Goal: Task Accomplishment & Management: Use online tool/utility

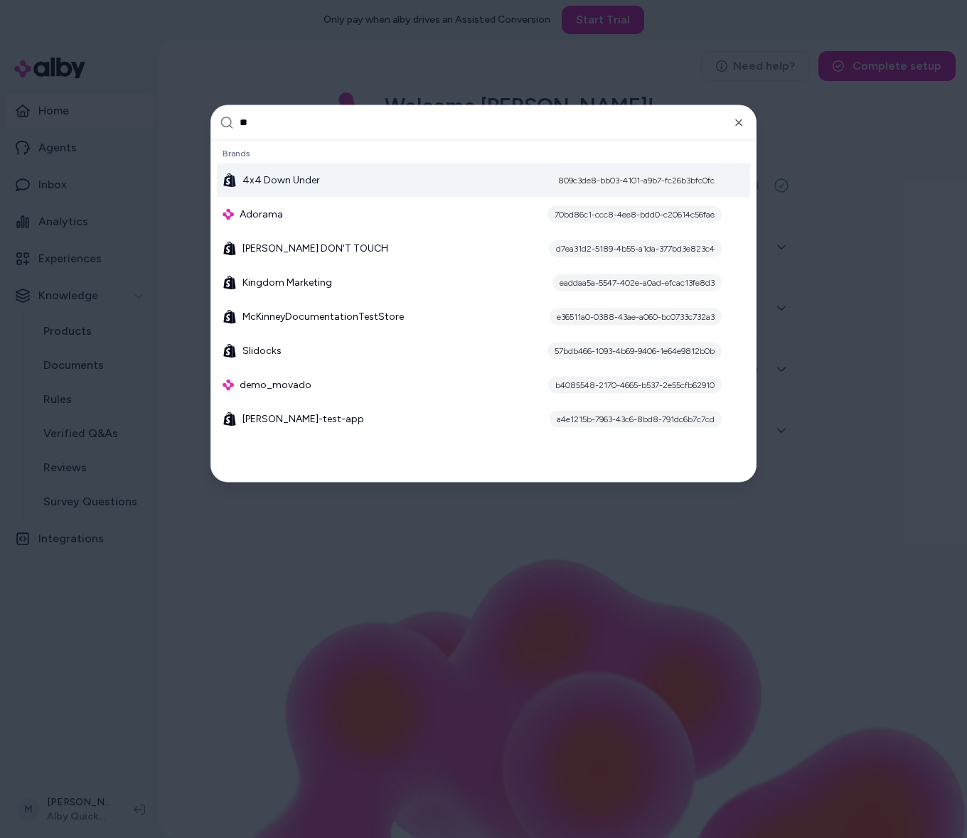
type input "***"
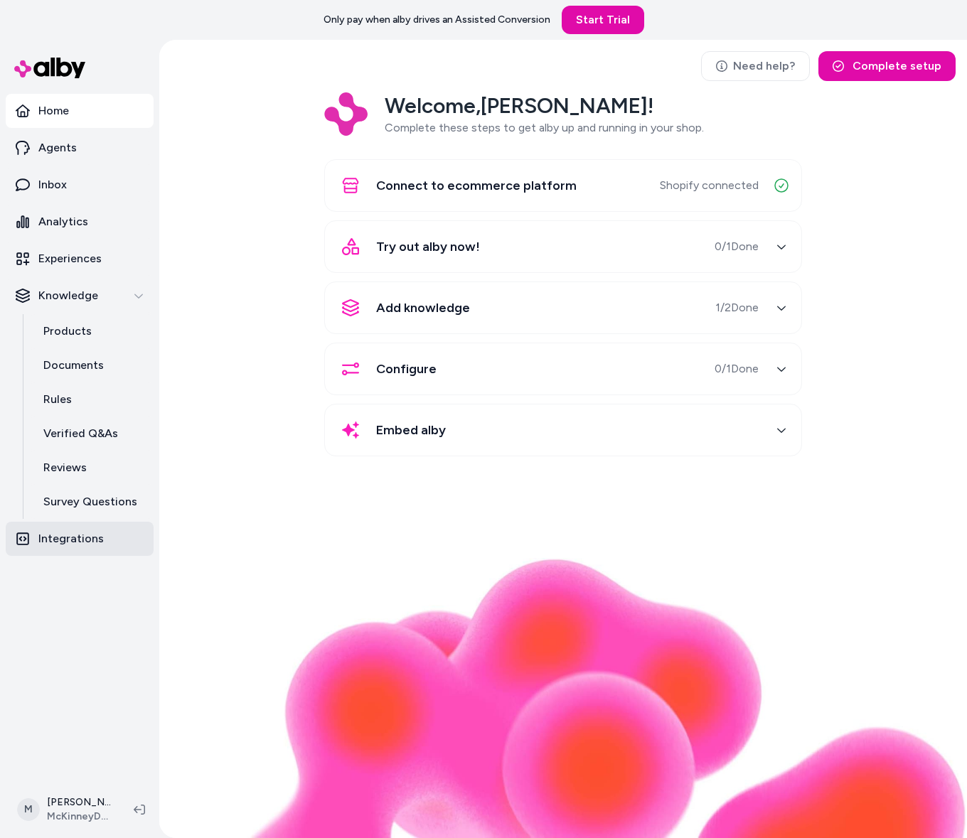
click at [70, 526] on link "Integrations" at bounding box center [80, 539] width 148 height 34
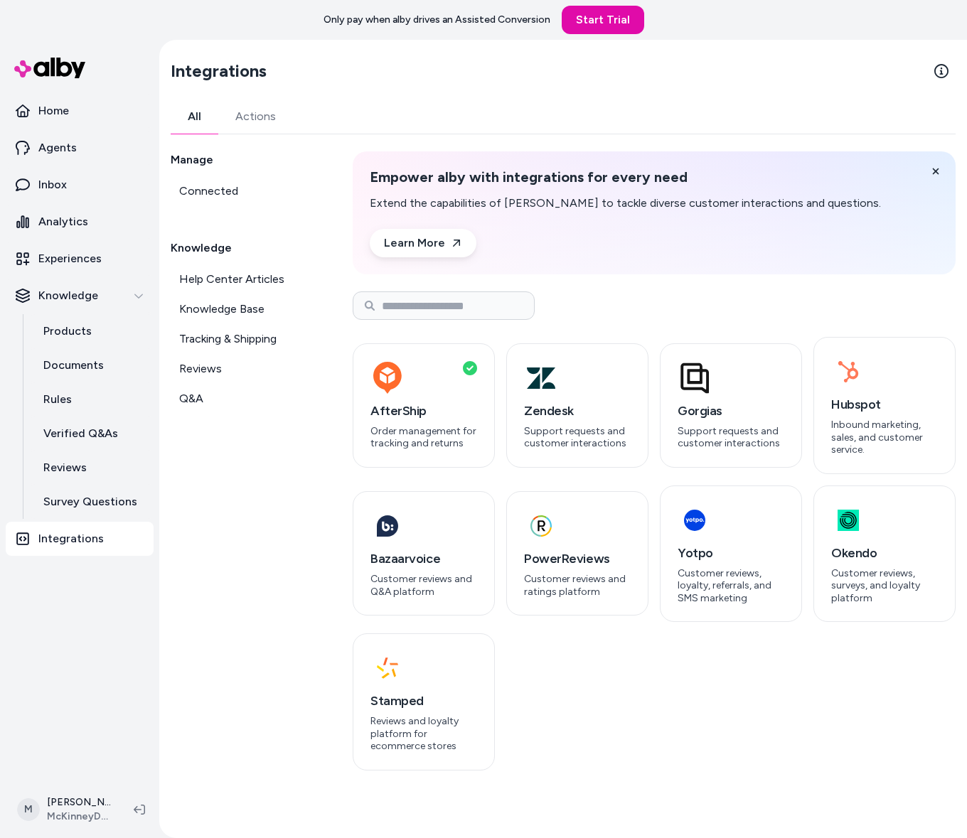
click at [294, 464] on div "Manage Connected Knowledge Help Center Articles Knowledge Base Tracking & Shipp…" at bounding box center [245, 460] width 148 height 619
click at [595, 427] on p "Support requests and customer interactions" at bounding box center [577, 437] width 107 height 25
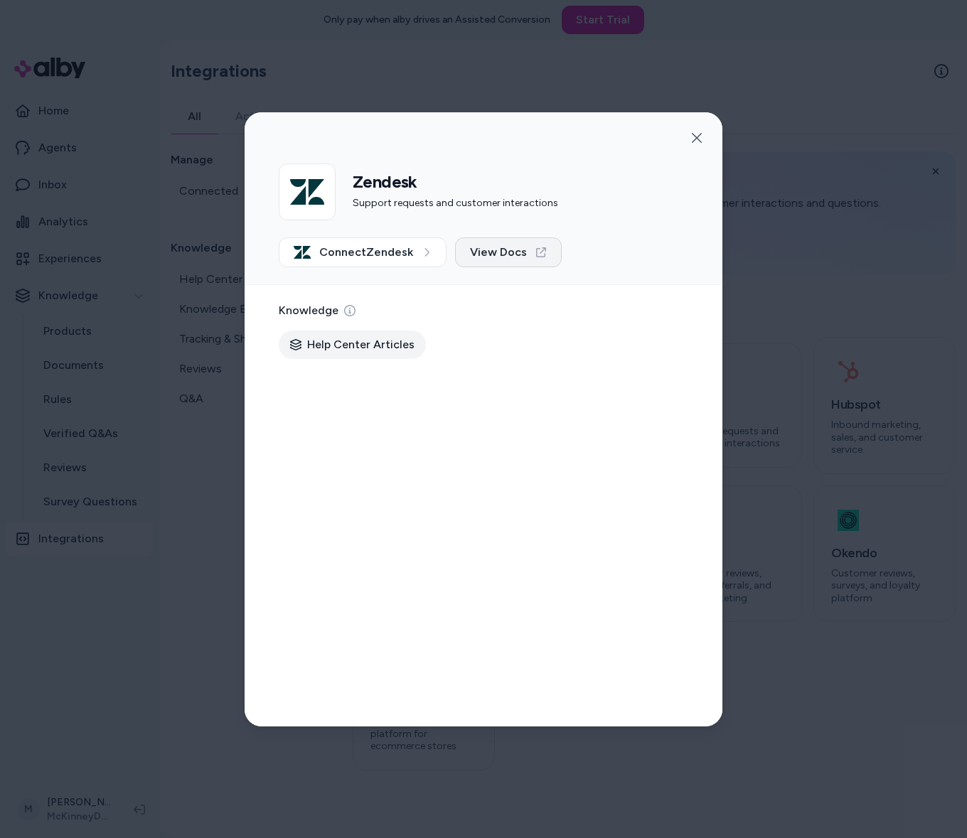
click at [471, 256] on span "View Docs" at bounding box center [498, 252] width 57 height 17
click at [400, 259] on span "Connect Zendesk" at bounding box center [366, 252] width 94 height 17
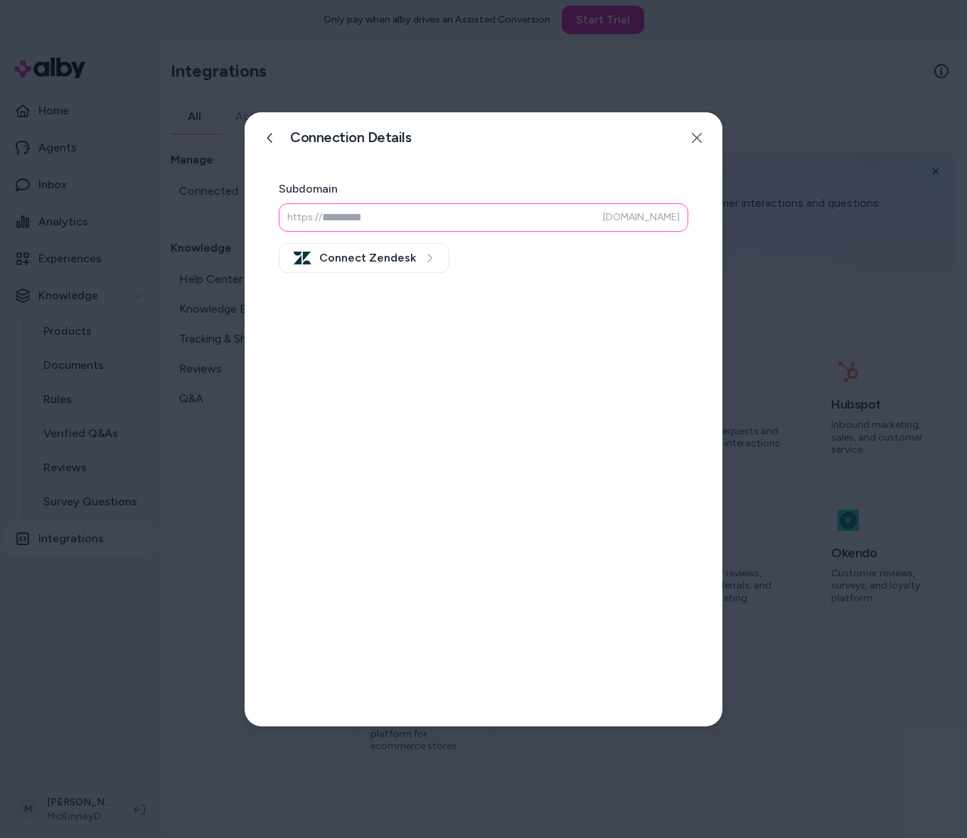
click at [390, 213] on input at bounding box center [484, 217] width 410 height 28
click at [262, 137] on button at bounding box center [270, 138] width 28 height 28
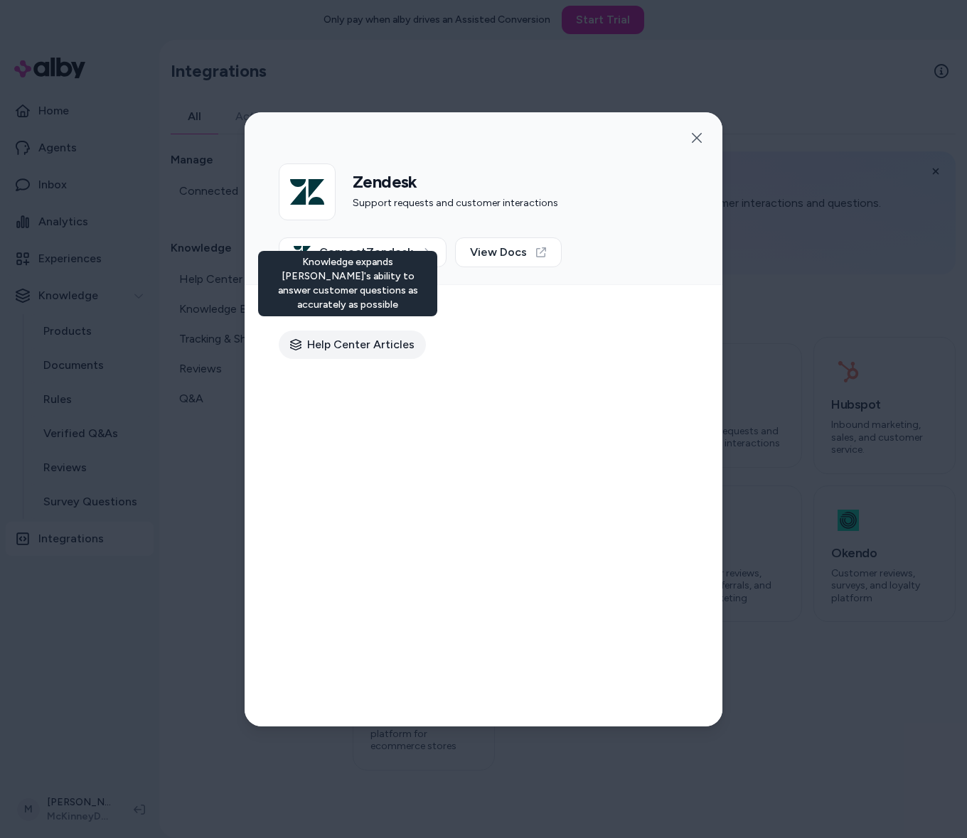
click at [783, 346] on div at bounding box center [483, 419] width 967 height 838
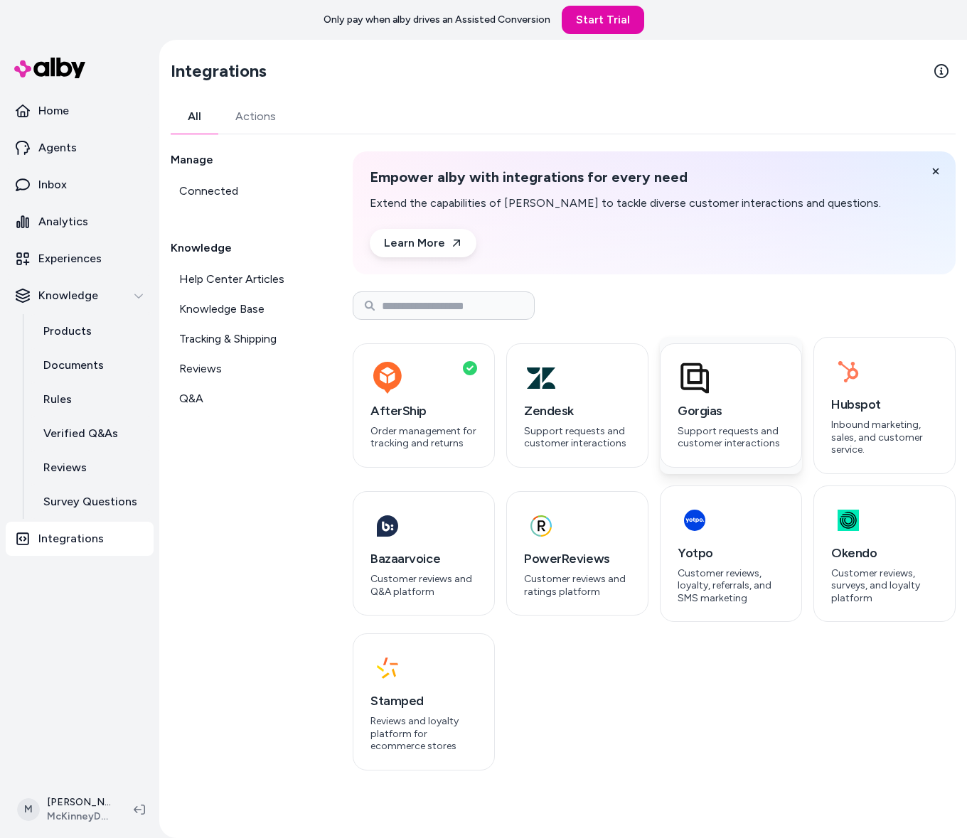
click at [718, 396] on div "Gorgias Support requests and customer interactions" at bounding box center [731, 406] width 142 height 124
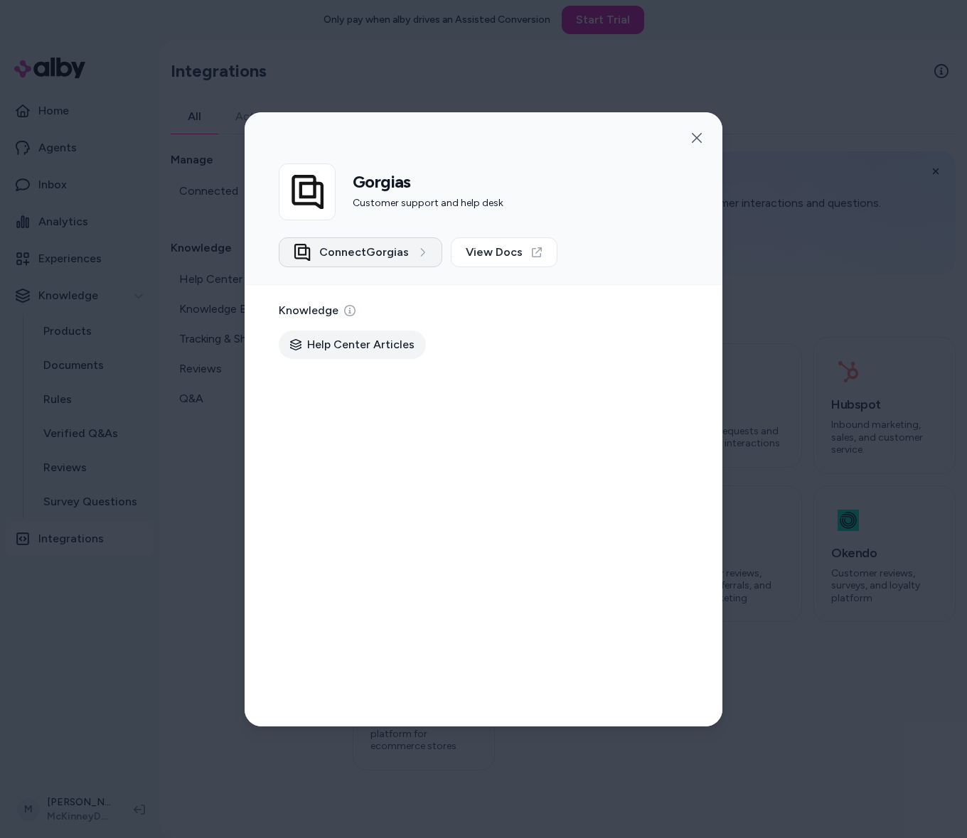
drag, startPoint x: 401, startPoint y: 255, endPoint x: 398, endPoint y: 262, distance: 7.7
click at [398, 262] on button "Connect Gorgias" at bounding box center [361, 253] width 164 height 30
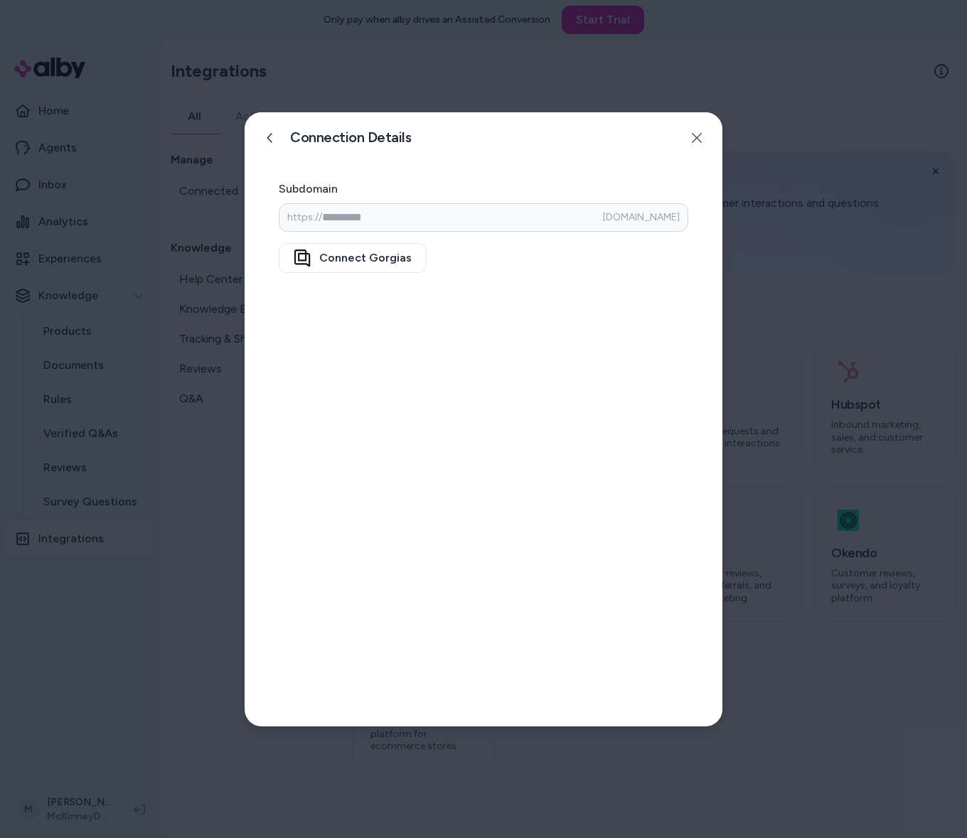
click at [772, 324] on div at bounding box center [483, 419] width 967 height 838
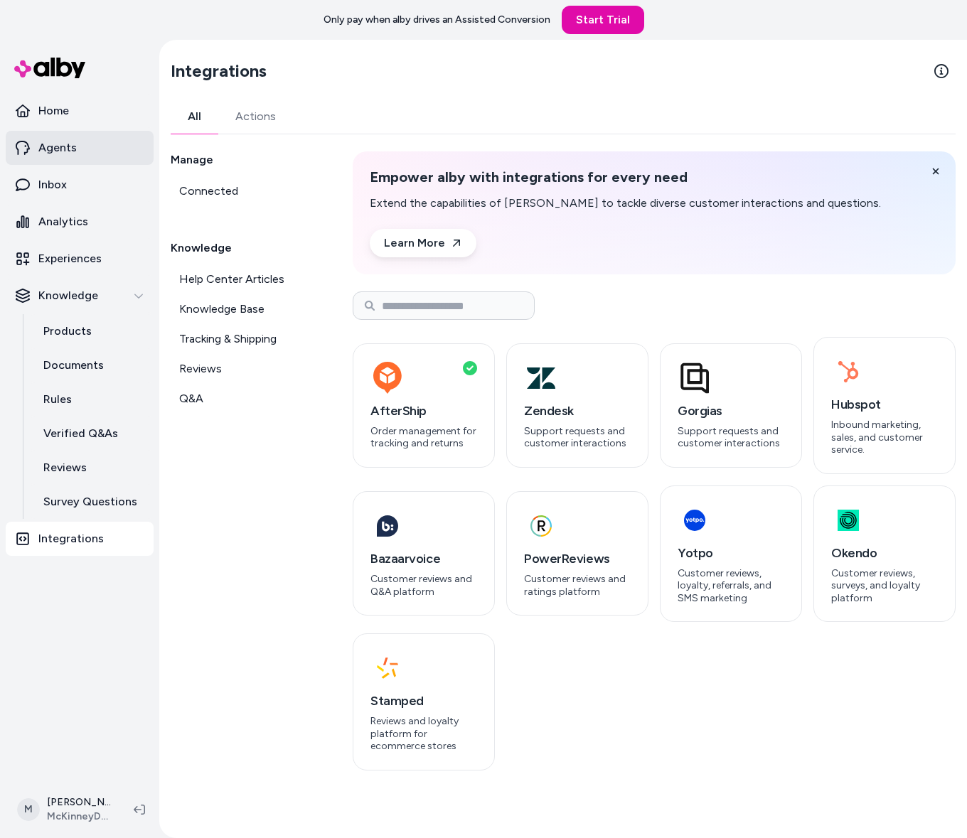
click at [82, 138] on link "Agents" at bounding box center [80, 148] width 148 height 34
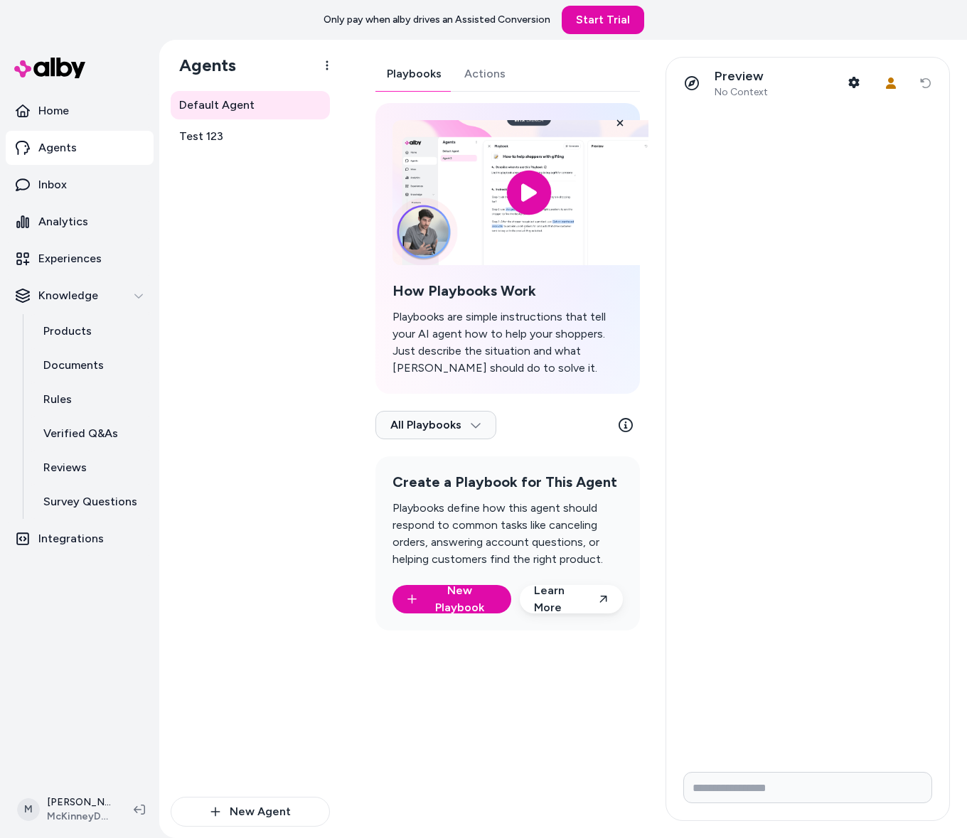
click at [465, 82] on div "Playbooks Actions How Playbooks Work Playbooks are simple instructions that tel…" at bounding box center [508, 344] width 265 height 574
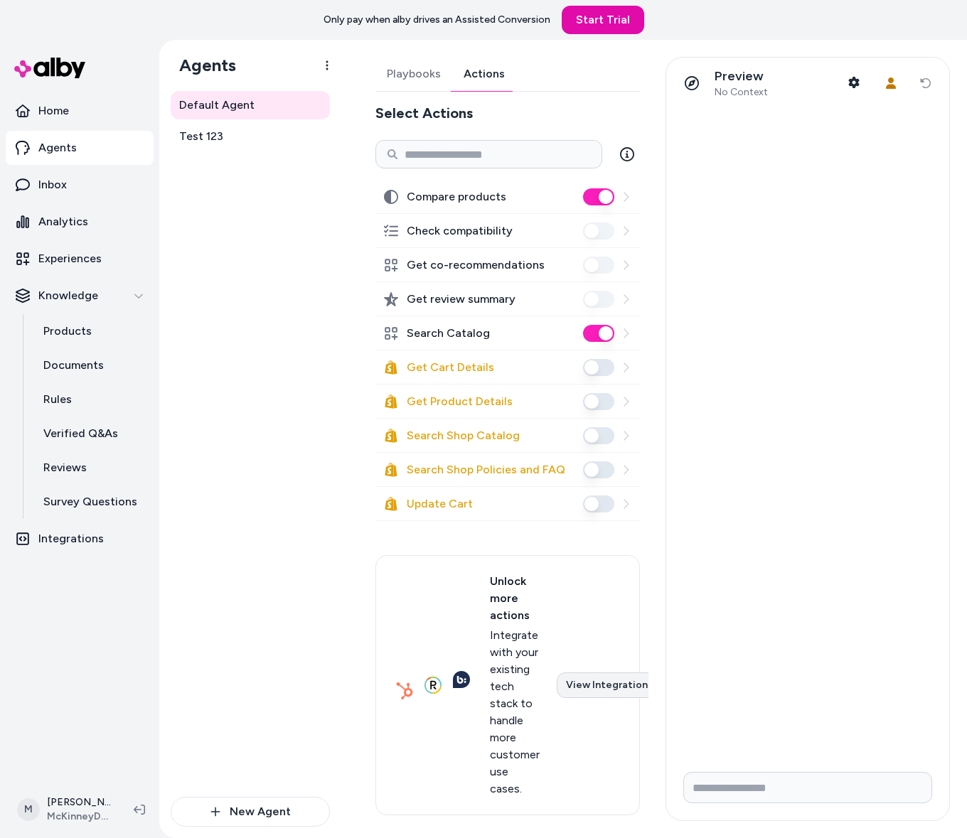
click at [603, 691] on link "View Integrations" at bounding box center [609, 686] width 105 height 26
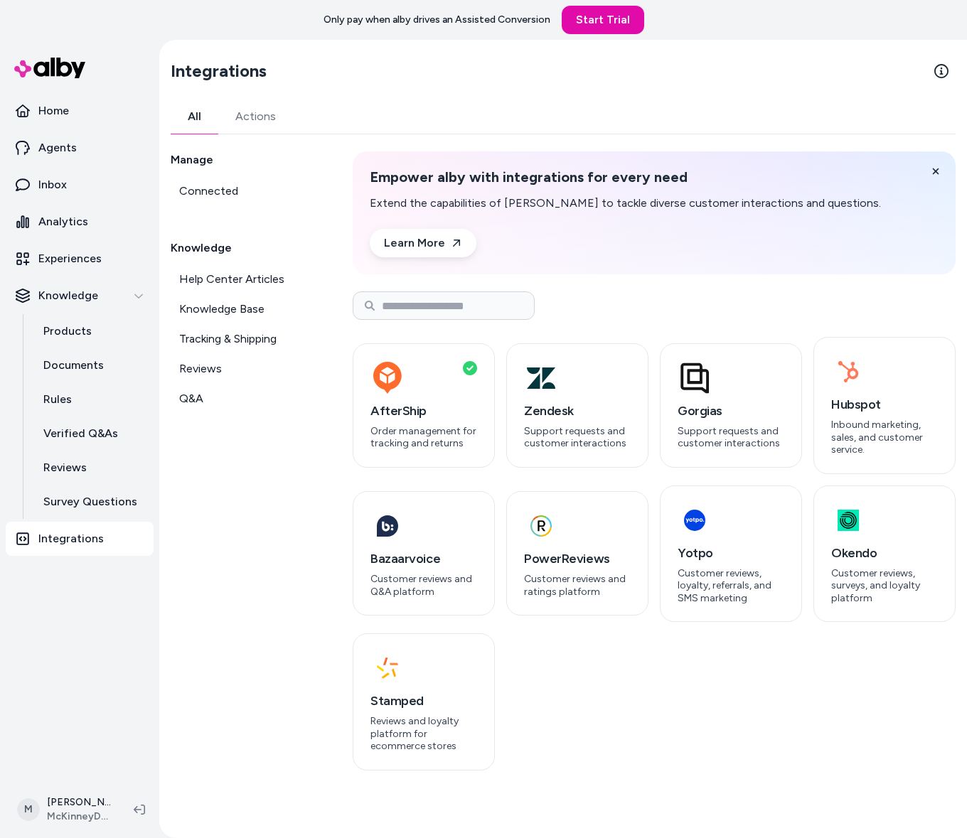
click at [257, 127] on button "Actions" at bounding box center [255, 117] width 75 height 34
